Goal: Task Accomplishment & Management: Use online tool/utility

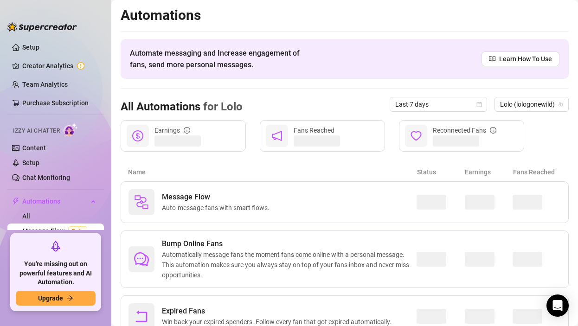
scroll to position [39, 0]
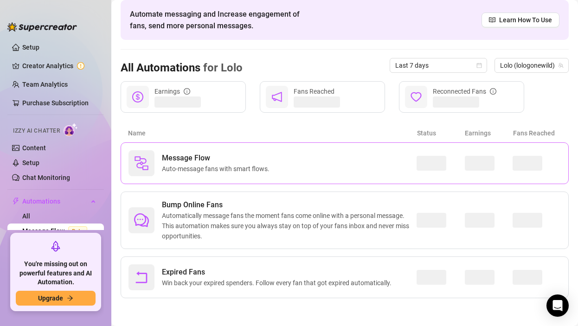
click at [295, 162] on div "Message Flow Auto-message fans with smart flows." at bounding box center [272, 163] width 288 height 26
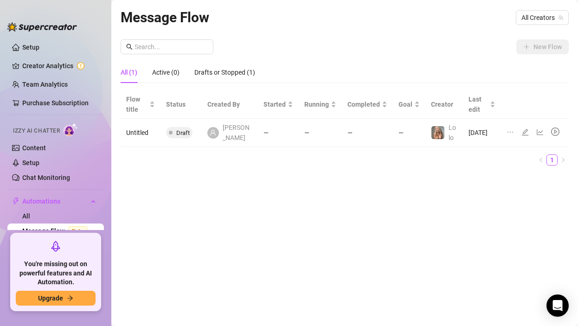
click at [306, 137] on td "—" at bounding box center [320, 133] width 43 height 28
click at [520, 133] on div at bounding box center [535, 133] width 57 height 10
click at [527, 132] on icon "edit" at bounding box center [524, 131] width 7 height 7
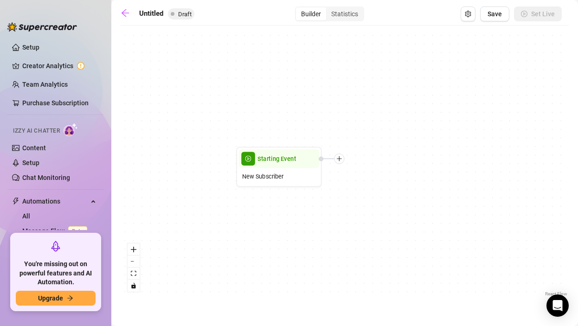
drag, startPoint x: 401, startPoint y: 173, endPoint x: 329, endPoint y: 173, distance: 71.9
click at [330, 173] on div "Starting Event New Subscriber" at bounding box center [345, 164] width 448 height 269
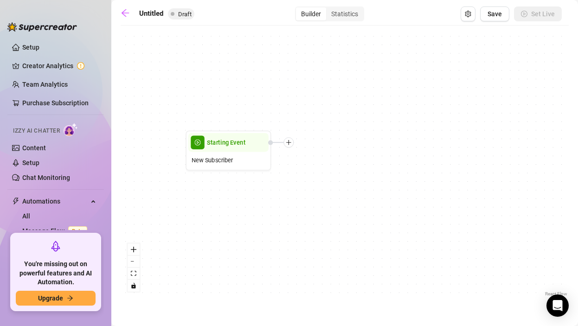
drag, startPoint x: 329, startPoint y: 173, endPoint x: 280, endPoint y: 156, distance: 52.2
click at [280, 156] on div "Starting Event New Subscriber" at bounding box center [345, 164] width 448 height 269
drag, startPoint x: 280, startPoint y: 156, endPoint x: 269, endPoint y: 162, distance: 12.3
click at [269, 162] on div "Starting Event New Subscriber" at bounding box center [345, 164] width 448 height 269
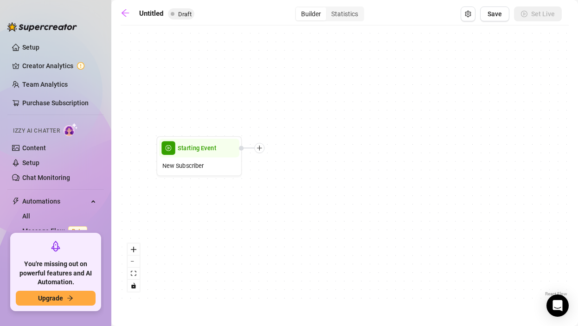
drag, startPoint x: 265, startPoint y: 170, endPoint x: 245, endPoint y: 170, distance: 19.9
click at [245, 170] on div "Starting Event New Subscriber" at bounding box center [345, 164] width 448 height 269
click at [256, 148] on icon "plus" at bounding box center [255, 148] width 5 height 0
click at [253, 147] on icon "plus" at bounding box center [256, 148] width 6 height 6
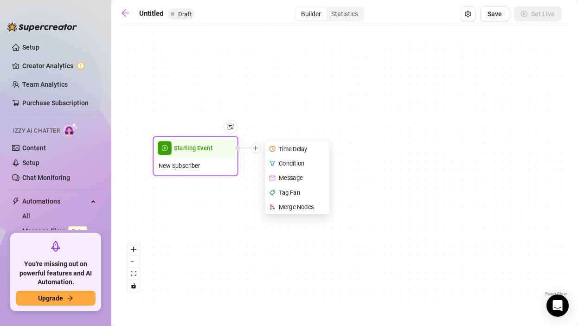
click at [283, 162] on div "Condition" at bounding box center [298, 163] width 63 height 14
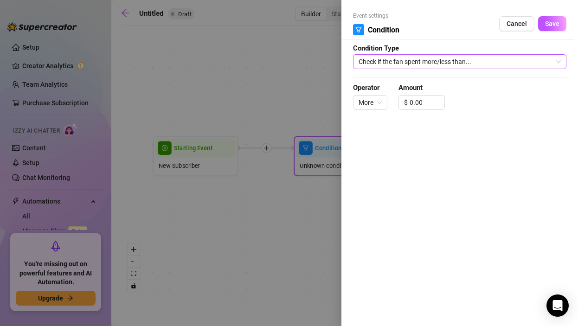
click at [431, 65] on span "Check if the fan spent more/less than..." at bounding box center [460, 62] width 202 height 14
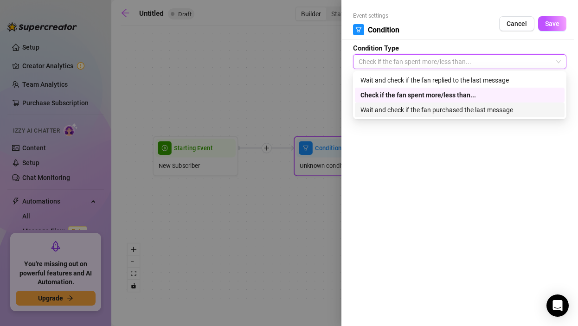
click at [269, 216] on div at bounding box center [289, 163] width 578 height 326
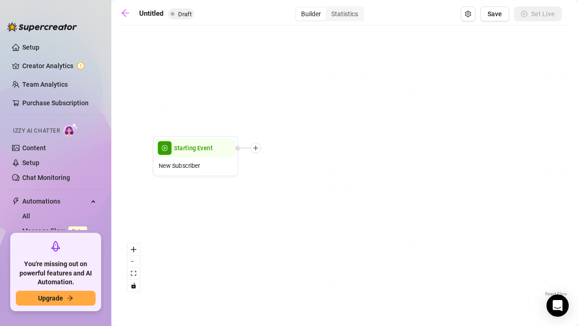
click at [141, 238] on div "Starting Event New Subscriber" at bounding box center [345, 164] width 448 height 269
click at [39, 48] on link "Setup" at bounding box center [30, 47] width 17 height 7
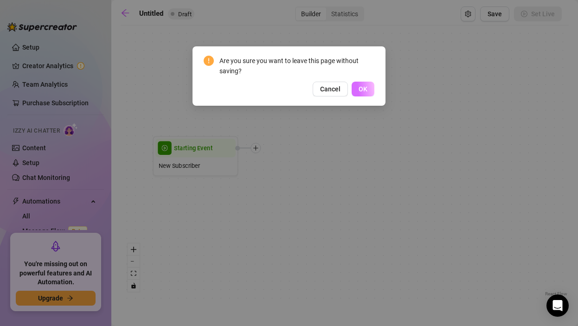
click at [363, 88] on span "OK" at bounding box center [363, 88] width 9 height 7
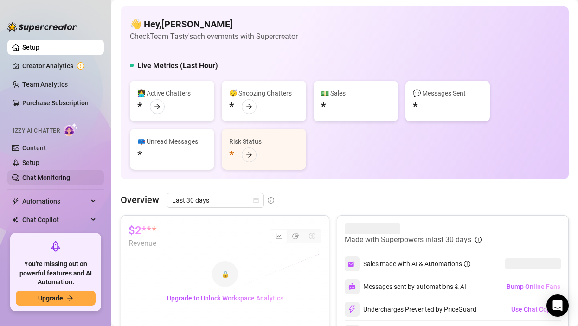
scroll to position [43, 0]
